Goal: Task Accomplishment & Management: Manage account settings

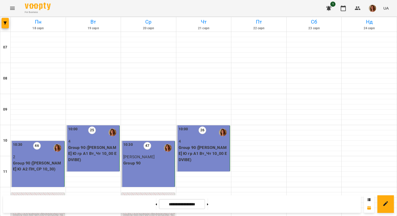
scroll to position [311, 0]
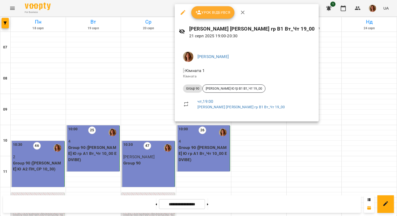
click at [202, 12] on span "Урок відбувся" at bounding box center [213, 12] width 35 height 6
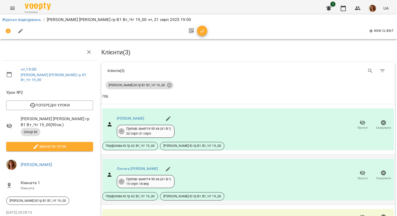
scroll to position [49, 0]
click at [360, 215] on icon "button" at bounding box center [363, 217] width 6 height 5
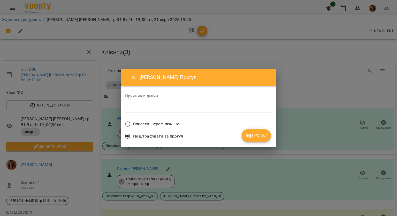
click at [256, 139] on button "Прогул" at bounding box center [256, 135] width 29 height 12
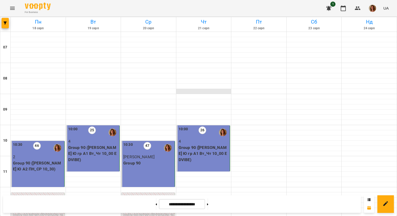
scroll to position [336, 0]
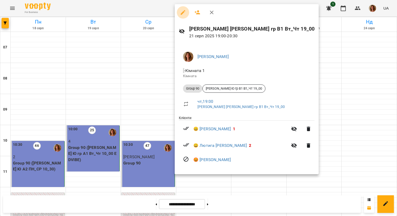
click at [184, 11] on icon "button" at bounding box center [183, 12] width 6 height 6
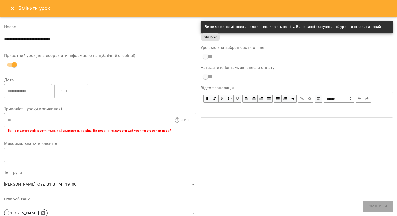
click at [9, 7] on icon "Close" at bounding box center [12, 8] width 6 height 6
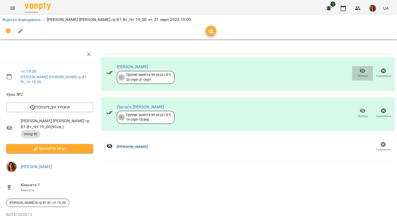
click at [362, 76] on span "Прогул" at bounding box center [363, 76] width 10 height 4
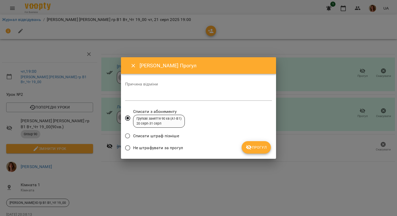
click at [149, 149] on span "Не штрафувати за прогул" at bounding box center [158, 148] width 50 height 6
click at [256, 143] on button "Прогул" at bounding box center [256, 147] width 29 height 12
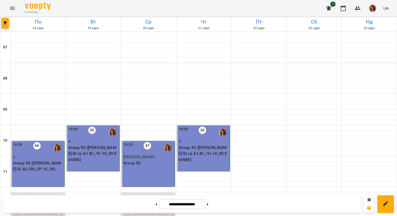
scroll to position [311, 0]
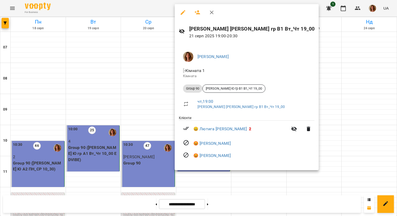
click at [182, 12] on icon "button" at bounding box center [183, 12] width 5 height 5
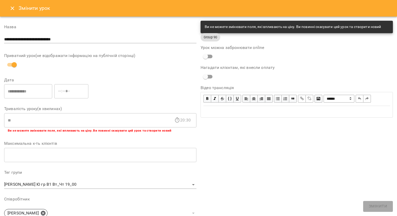
click at [14, 8] on icon "Close" at bounding box center [12, 8] width 6 height 6
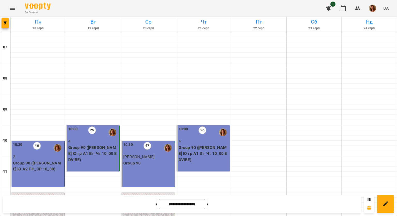
scroll to position [311, 0]
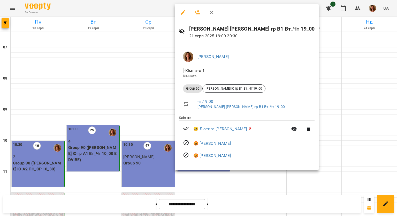
click at [183, 8] on button "button" at bounding box center [183, 12] width 12 height 12
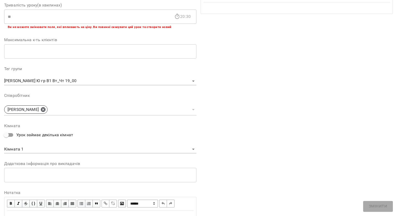
scroll to position [128, 0]
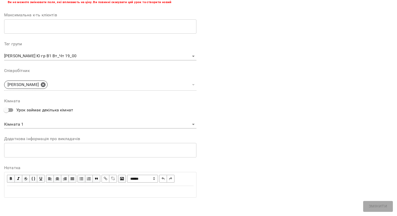
click at [29, 195] on div "Edit text" at bounding box center [100, 191] width 191 height 11
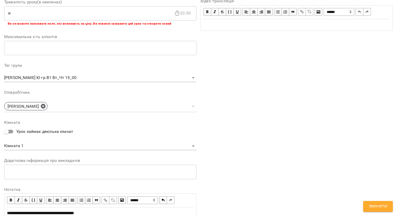
scroll to position [150, 0]
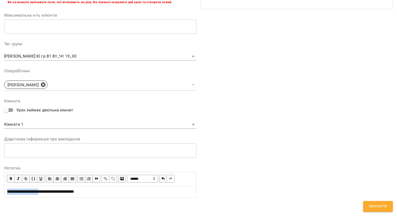
drag, startPoint x: 5, startPoint y: 191, endPoint x: 46, endPoint y: 188, distance: 40.5
click at [46, 188] on div "**********" at bounding box center [100, 191] width 191 height 11
click at [11, 178] on span "button" at bounding box center [11, 179] width 6 height 6
click at [113, 188] on div "**********" at bounding box center [100, 191] width 187 height 6
click at [377, 201] on button "Змінити" at bounding box center [379, 206] width 30 height 11
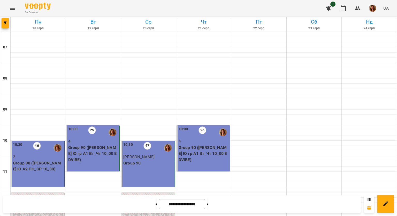
scroll to position [336, 0]
click at [209, 204] on icon at bounding box center [207, 204] width 1 height 2
type input "**********"
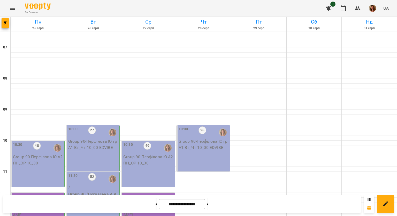
scroll to position [51, 0]
